Goal: Find specific page/section: Find specific page/section

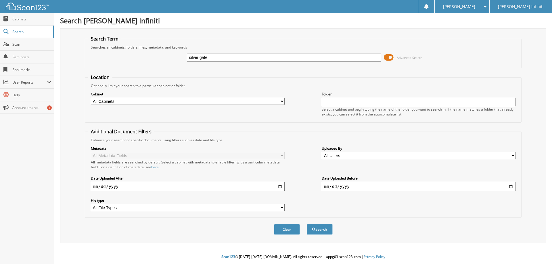
type input "silver gate"
click at [307, 224] on button "Search" at bounding box center [320, 229] width 26 height 11
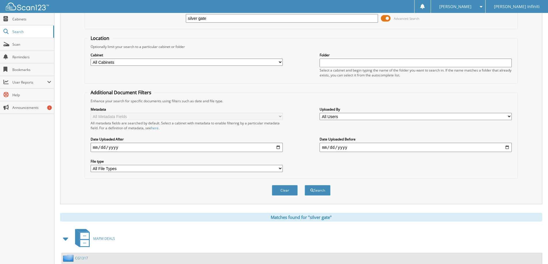
scroll to position [80, 0]
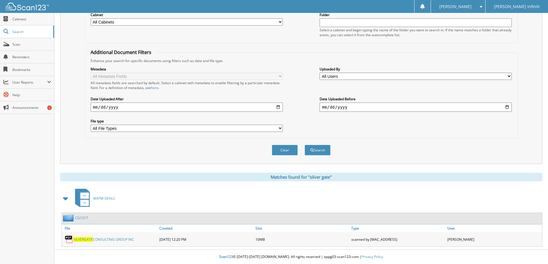
click at [116, 240] on link "SILVER GATE CONSULTING GROUP INC" at bounding box center [103, 239] width 61 height 5
